Goal: Navigation & Orientation: Find specific page/section

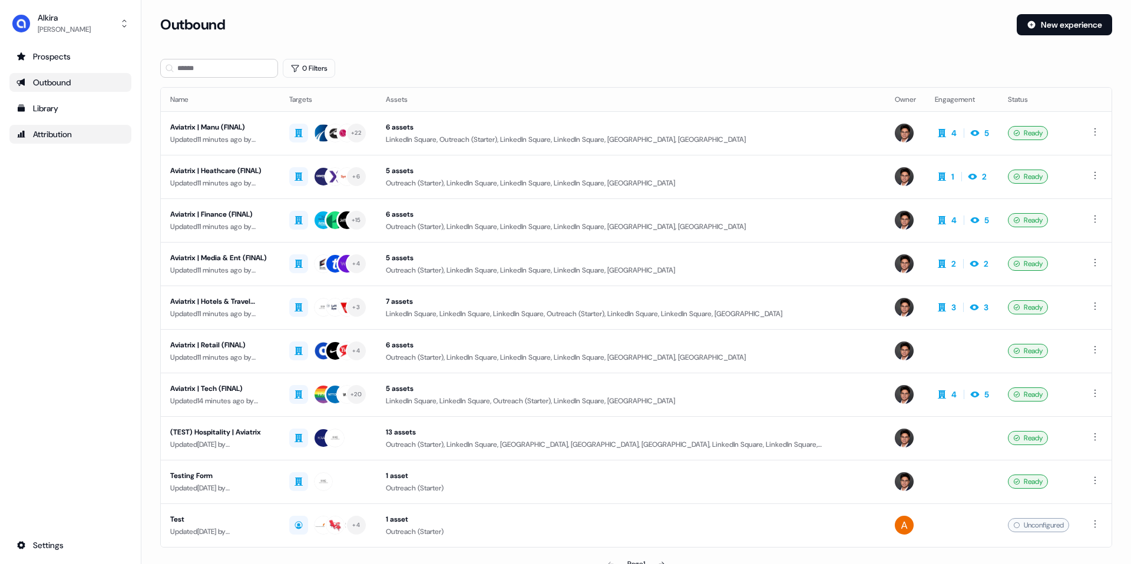
click at [65, 133] on div "Attribution" at bounding box center [70, 134] width 108 height 12
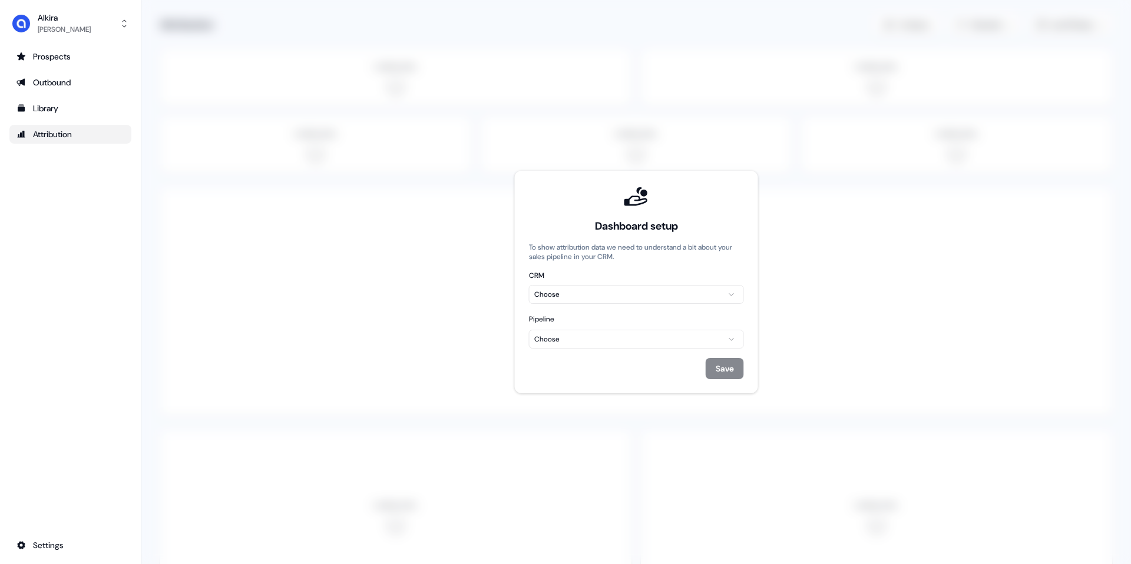
click at [75, 70] on ul "Prospects Outbound Library Attribution" at bounding box center [70, 95] width 122 height 97
click at [72, 84] on div "Outbound" at bounding box center [70, 83] width 108 height 12
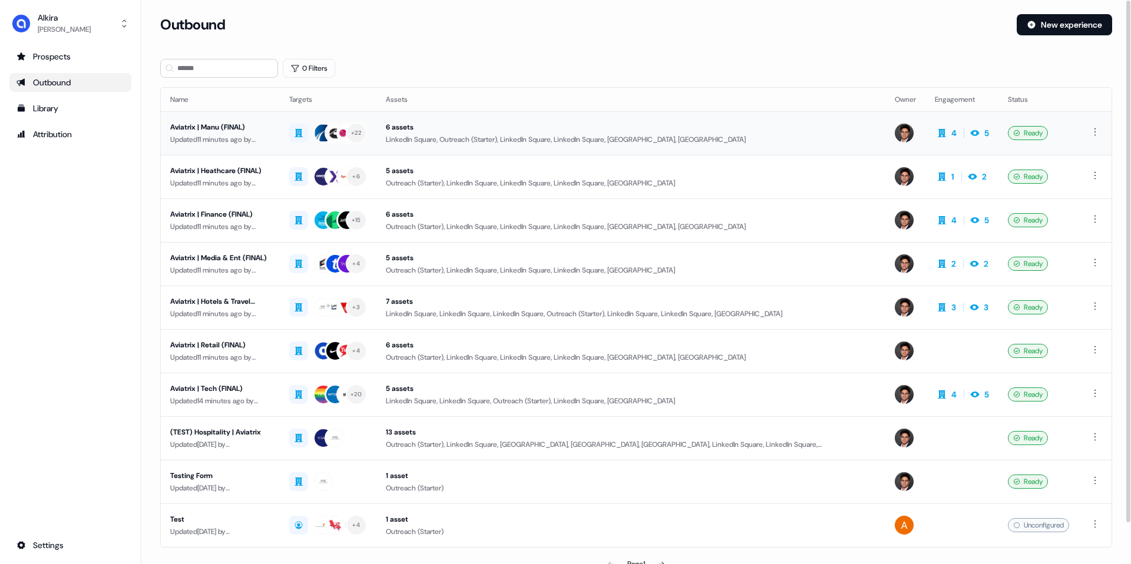
click at [259, 125] on div "Aviatrix | Manu (FINAL)" at bounding box center [220, 127] width 100 height 12
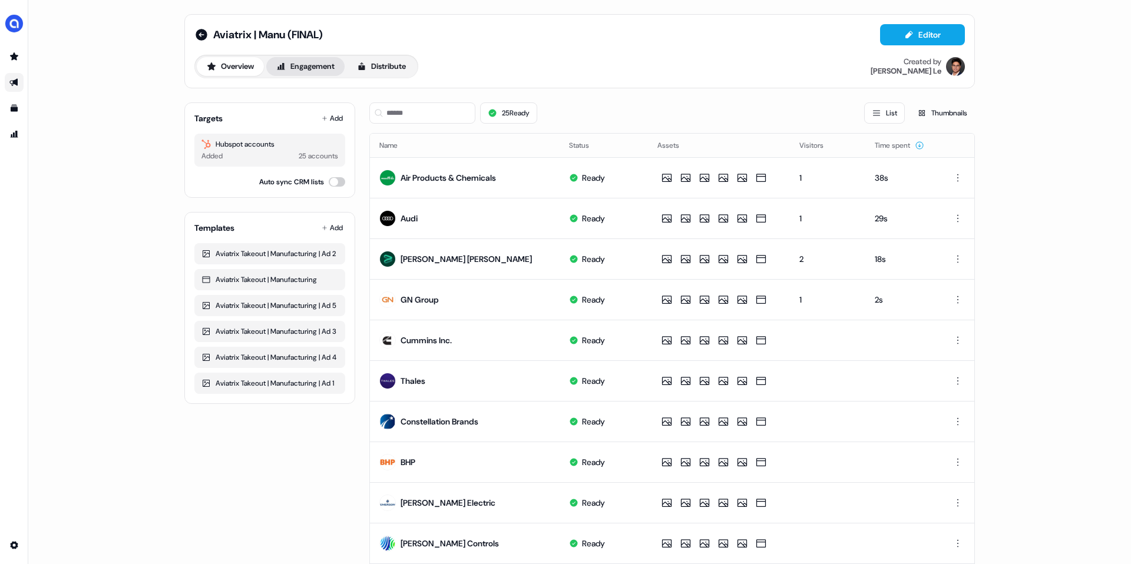
click at [323, 73] on button "Engagement" at bounding box center [305, 66] width 78 height 19
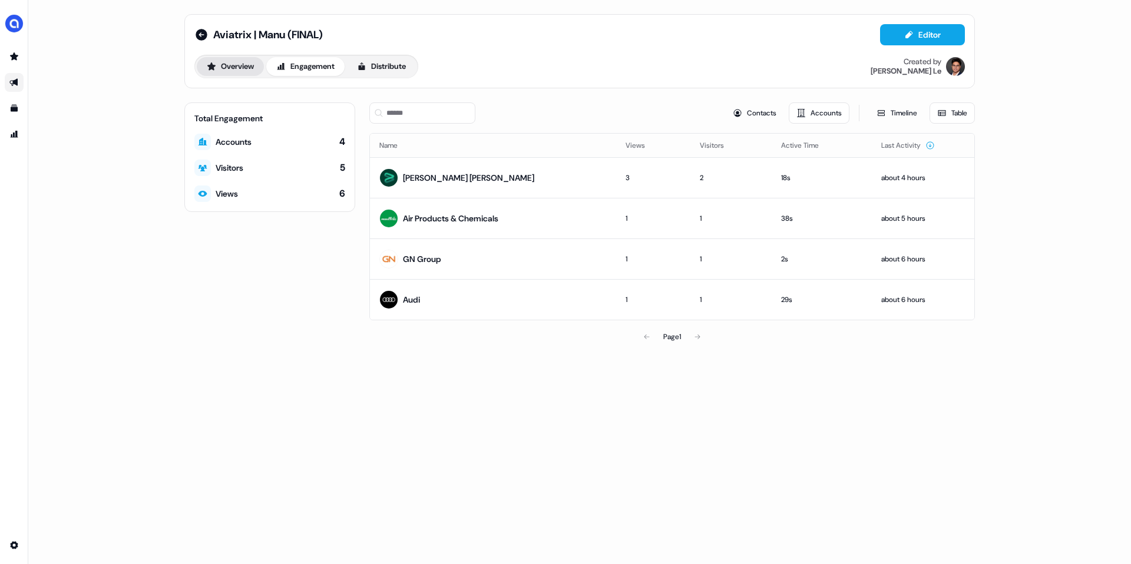
click at [216, 75] on button "Overview" at bounding box center [230, 66] width 67 height 19
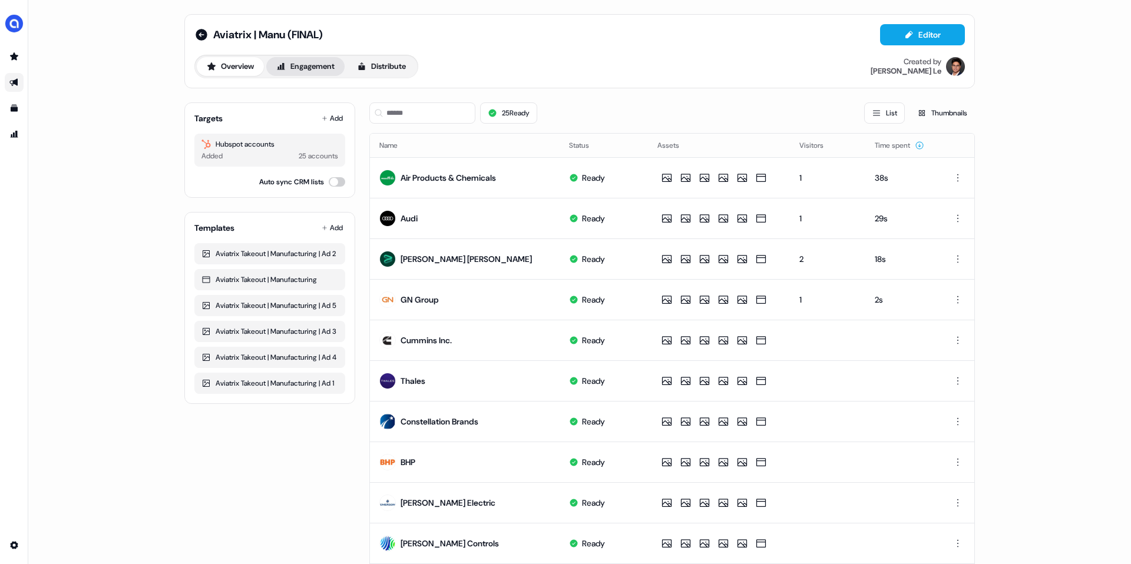
click at [300, 73] on button "Engagement" at bounding box center [305, 66] width 78 height 19
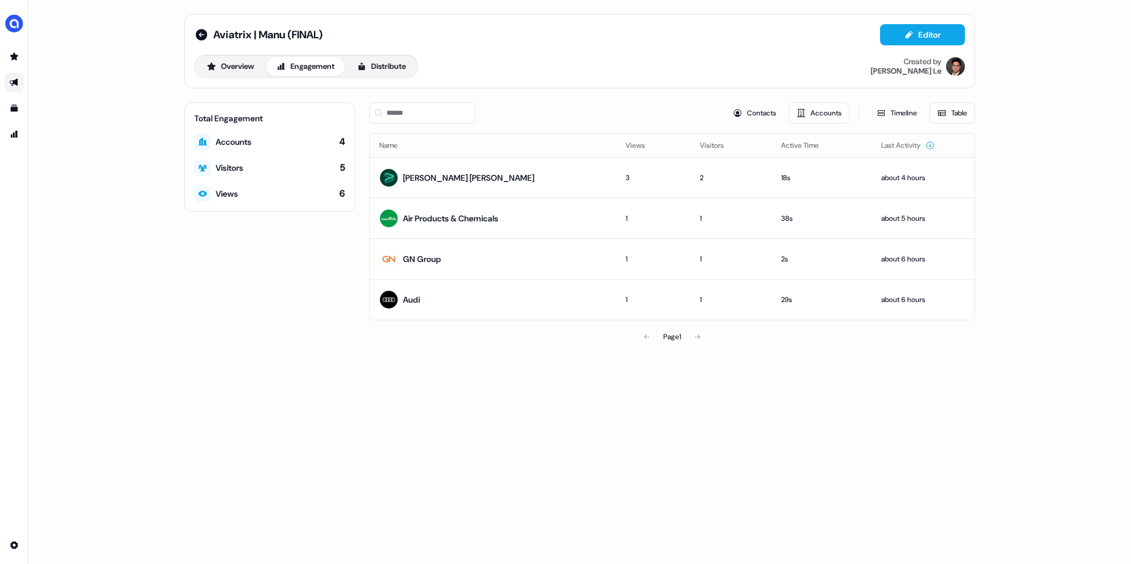
click at [227, 193] on div "Views" at bounding box center [227, 194] width 22 height 12
click at [210, 170] on div at bounding box center [202, 168] width 16 height 16
click at [204, 168] on icon at bounding box center [203, 168] width 9 height 6
click at [383, 63] on button "Distribute" at bounding box center [381, 66] width 69 height 19
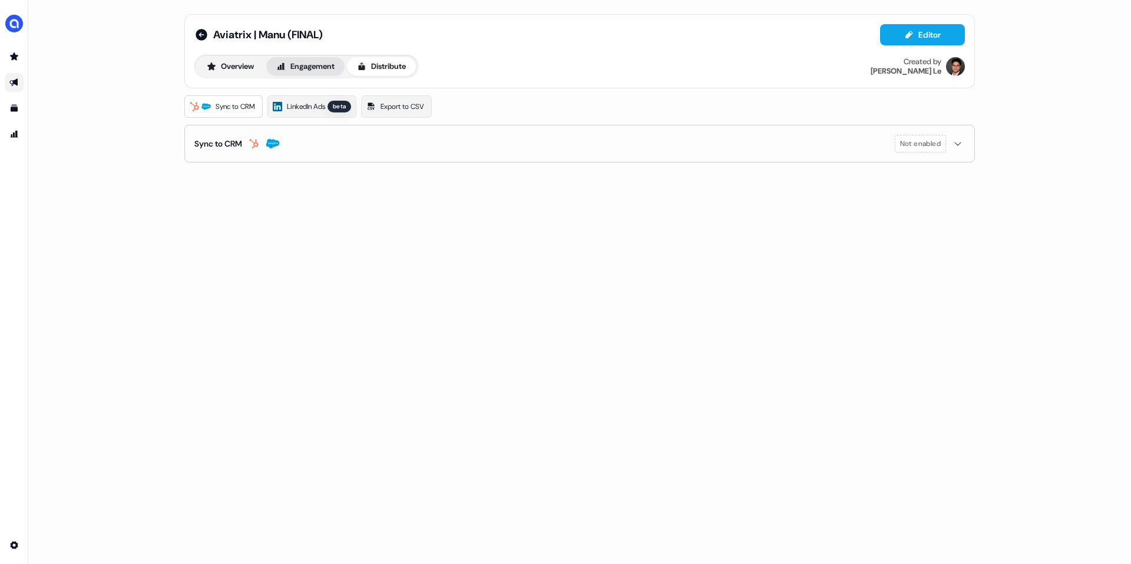
click at [302, 68] on button "Engagement" at bounding box center [305, 66] width 78 height 19
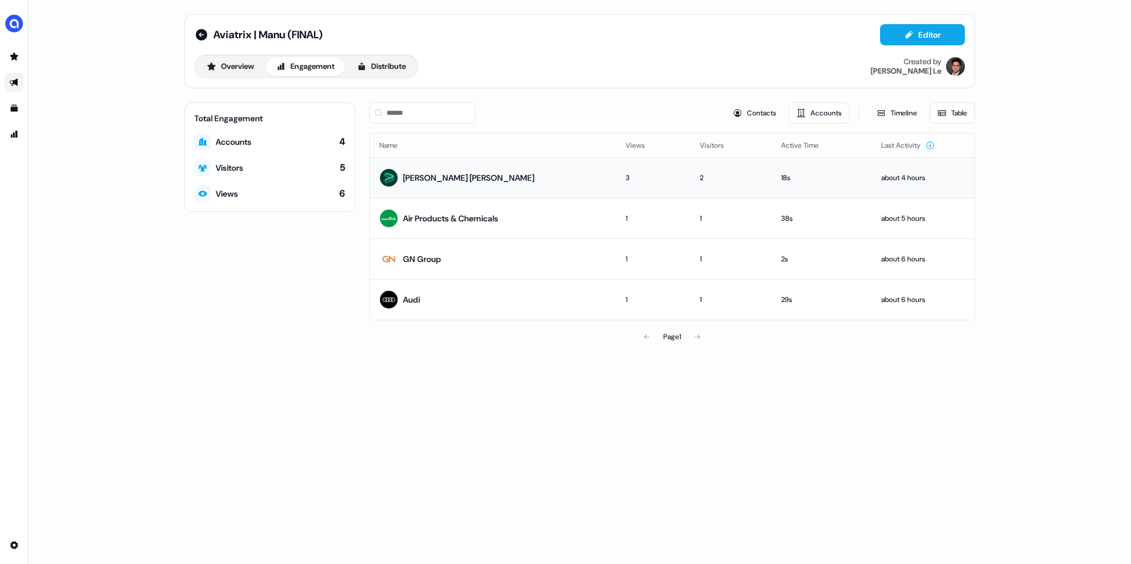
click at [419, 182] on div "[PERSON_NAME] [PERSON_NAME]" at bounding box center [468, 178] width 131 height 12
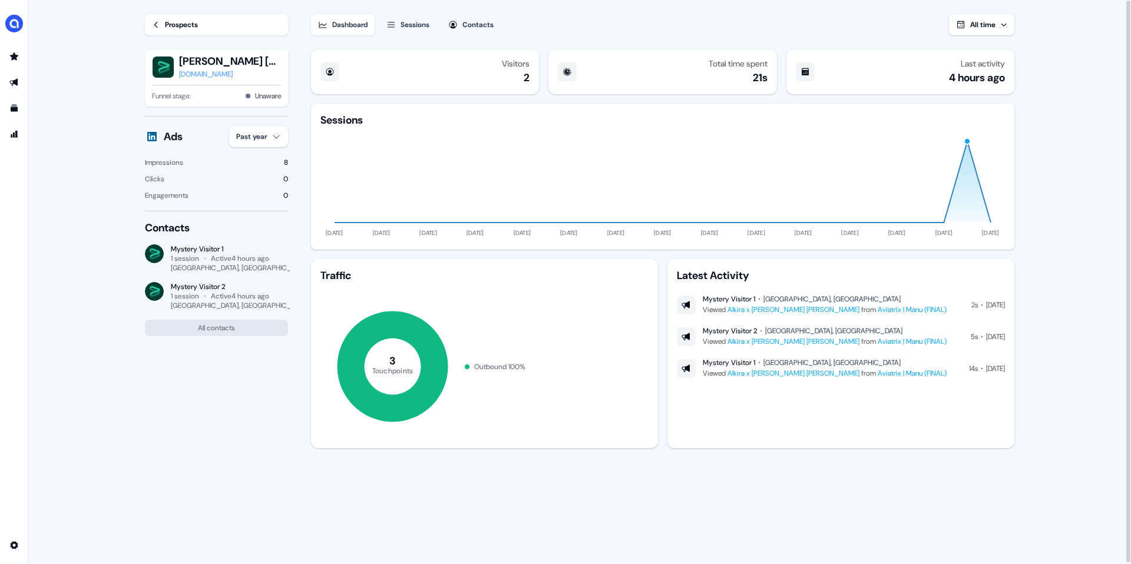
click at [878, 311] on link "Aviatrix | Manu (FINAL)" at bounding box center [912, 309] width 69 height 9
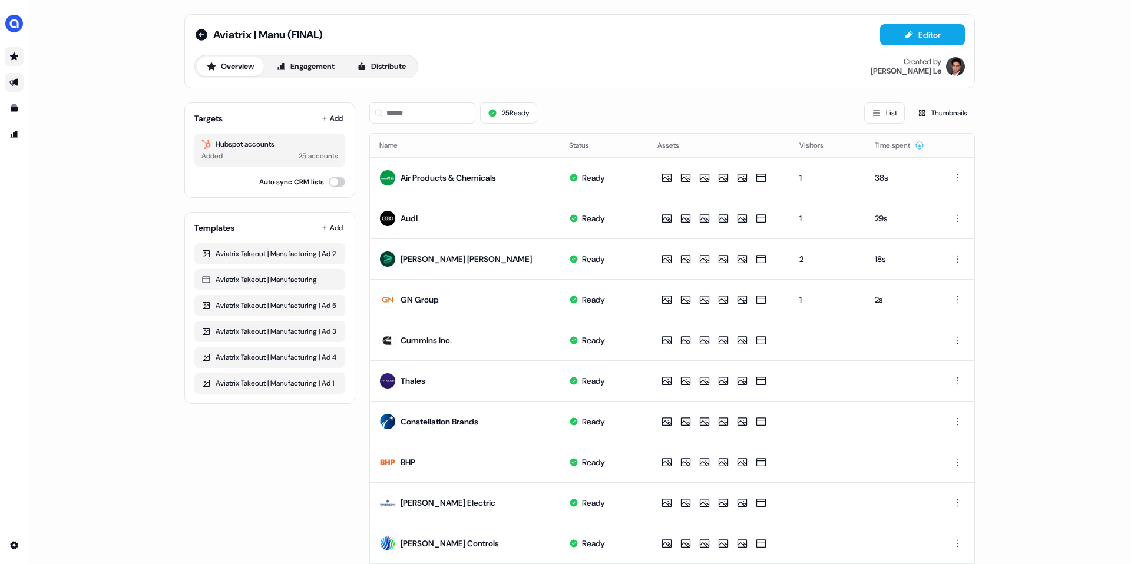
click at [12, 49] on link "Go to prospects" at bounding box center [14, 56] width 19 height 19
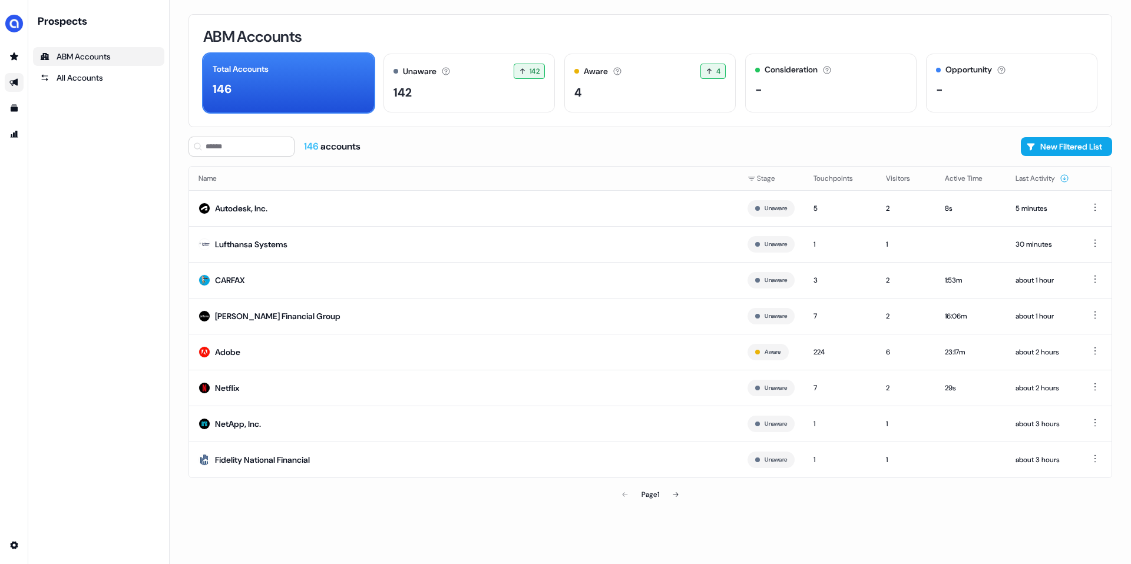
click at [5, 81] on link "Go to outbound experience" at bounding box center [14, 82] width 19 height 19
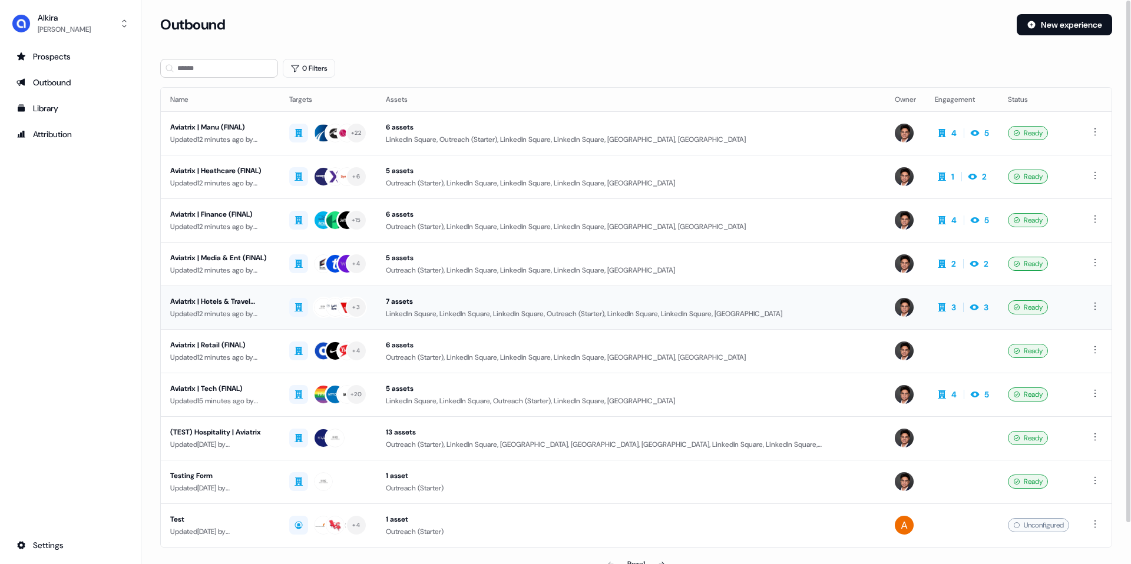
click at [254, 313] on div "Updated 12 minutes ago by [PERSON_NAME]" at bounding box center [220, 314] width 100 height 12
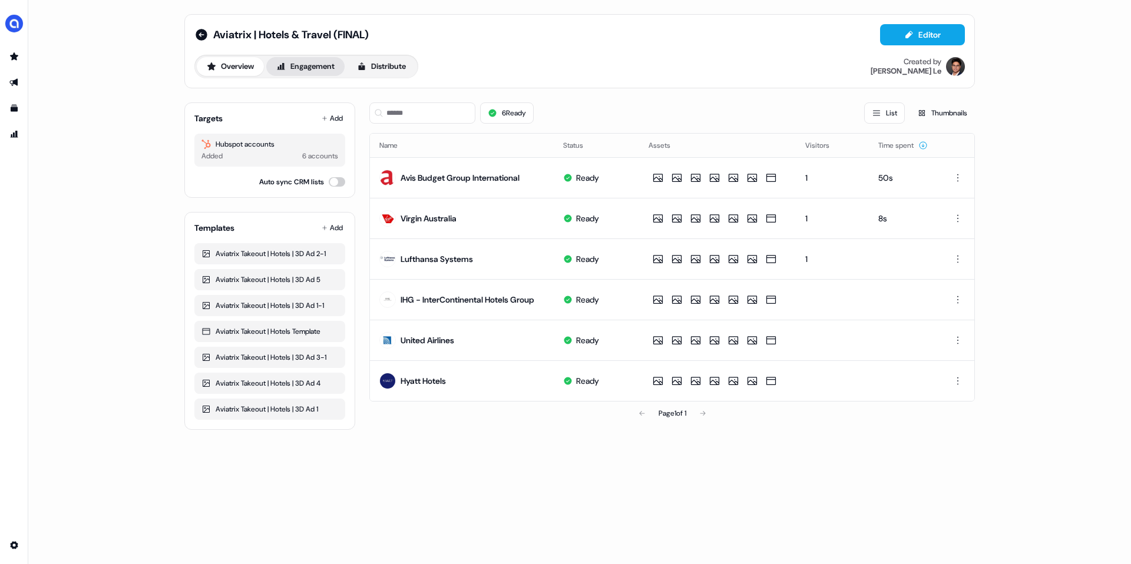
click at [289, 70] on button "Engagement" at bounding box center [305, 66] width 78 height 19
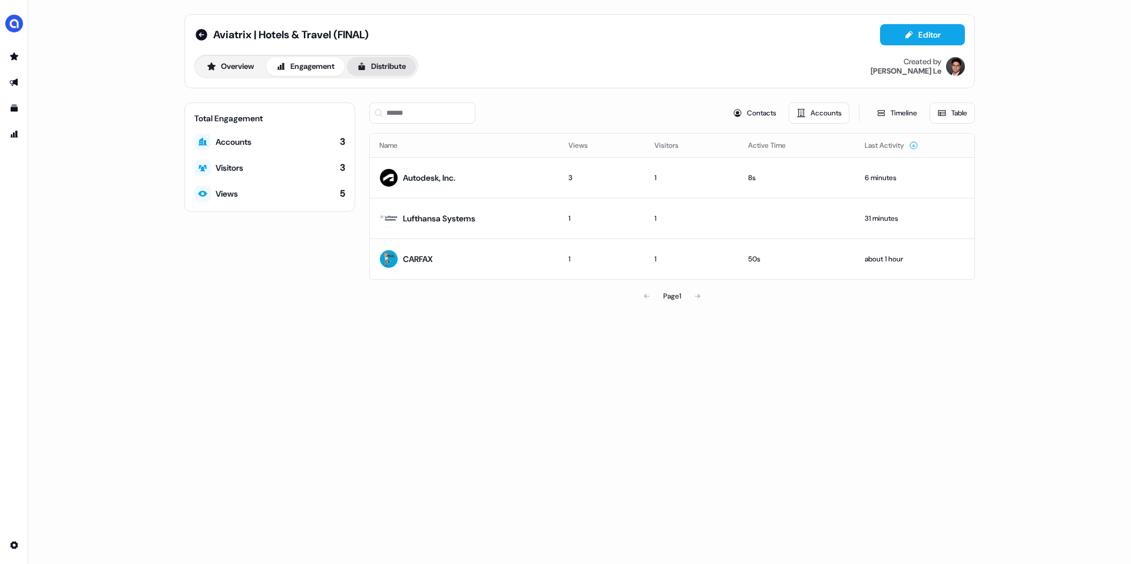
click at [375, 66] on button "Distribute" at bounding box center [381, 66] width 69 height 19
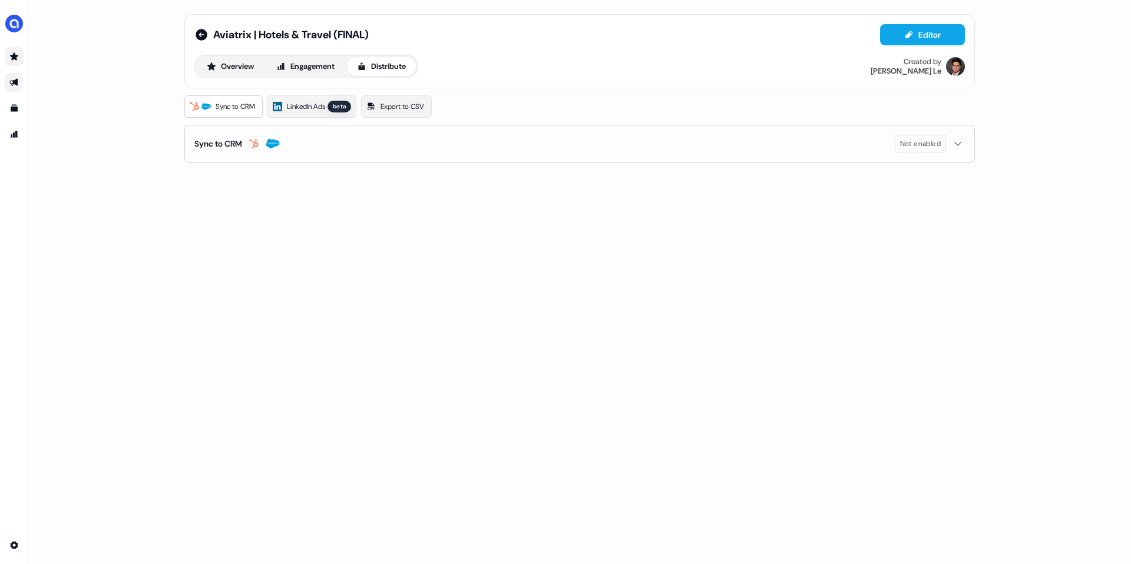
click at [18, 58] on icon "Go to prospects" at bounding box center [13, 56] width 9 height 9
